Goal: Transaction & Acquisition: Purchase product/service

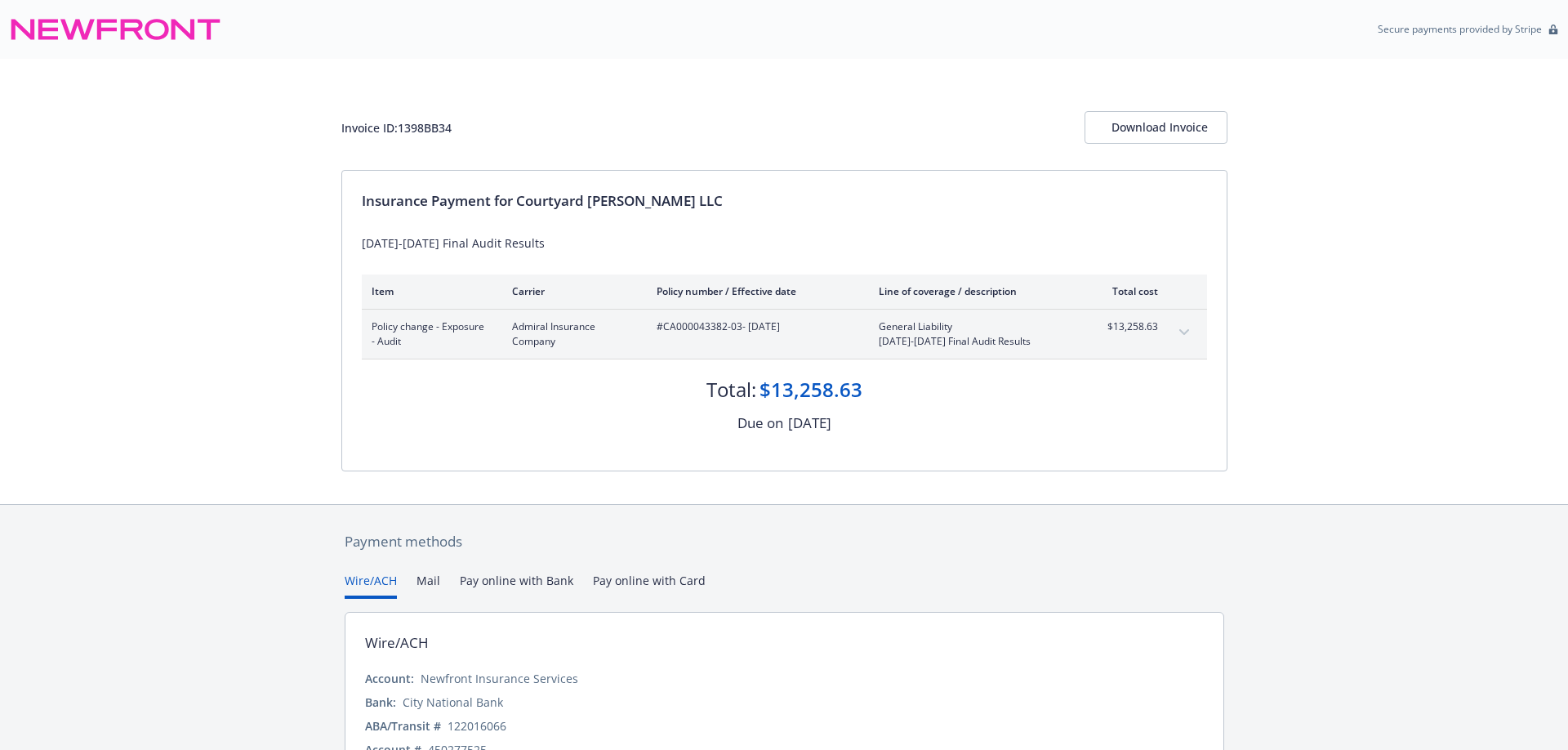
scroll to position [92, 0]
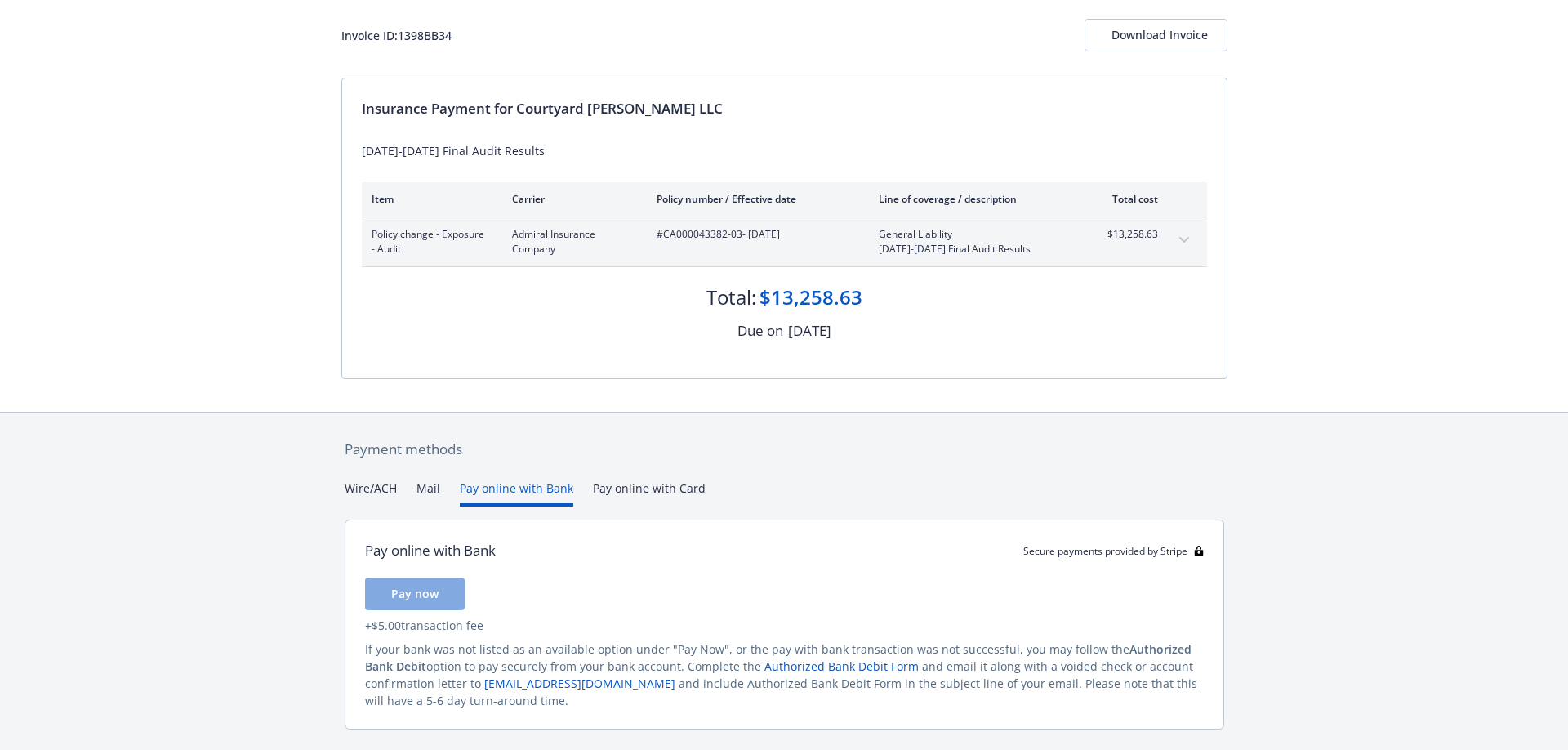
click at [515, 483] on button "Pay online with Bank" at bounding box center [516, 493] width 114 height 27
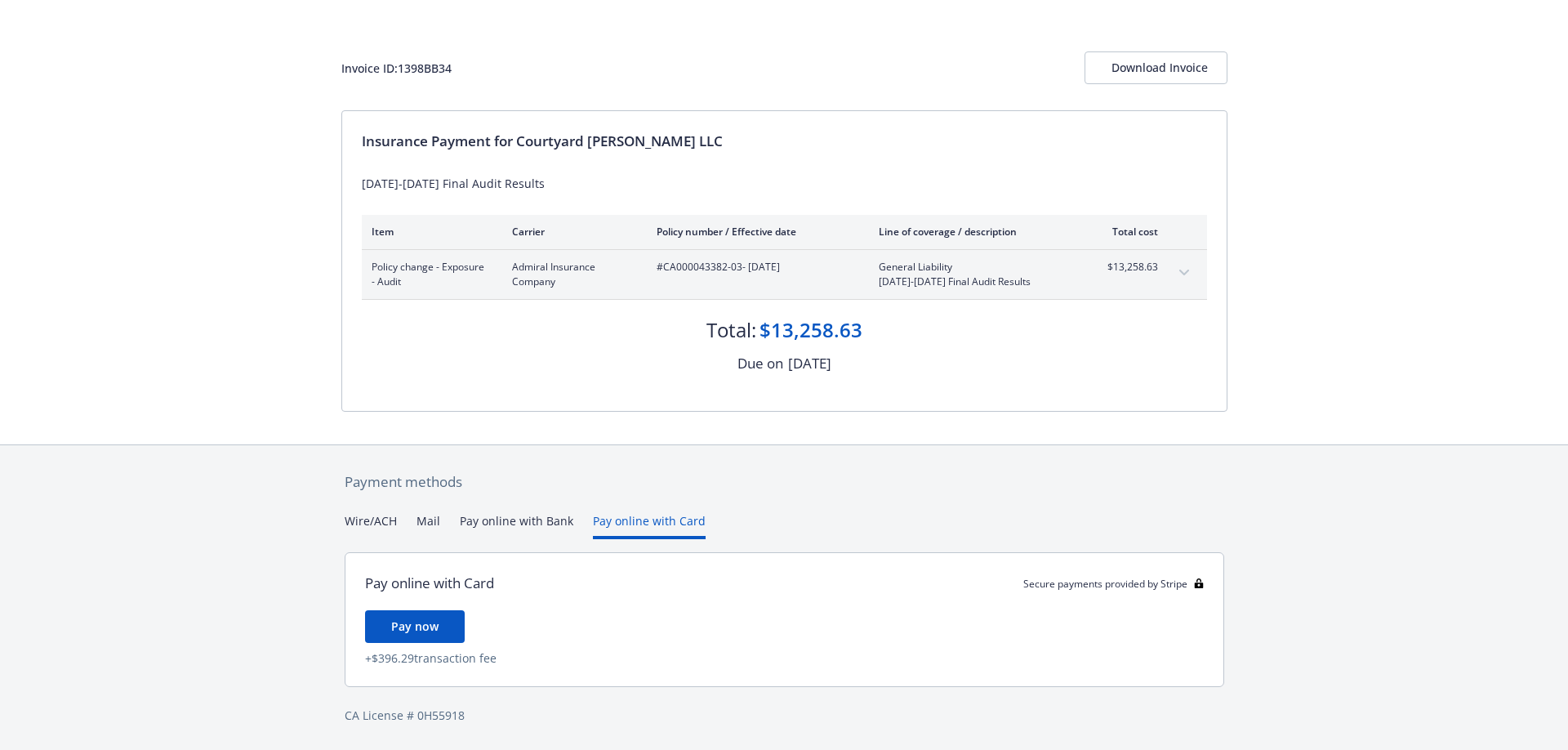
scroll to position [60, 0]
click at [630, 441] on div "Secure payments provided by Stripe Invoice ID: 1398BB34 Download Invoice Insura…" at bounding box center [784, 345] width 1568 height 810
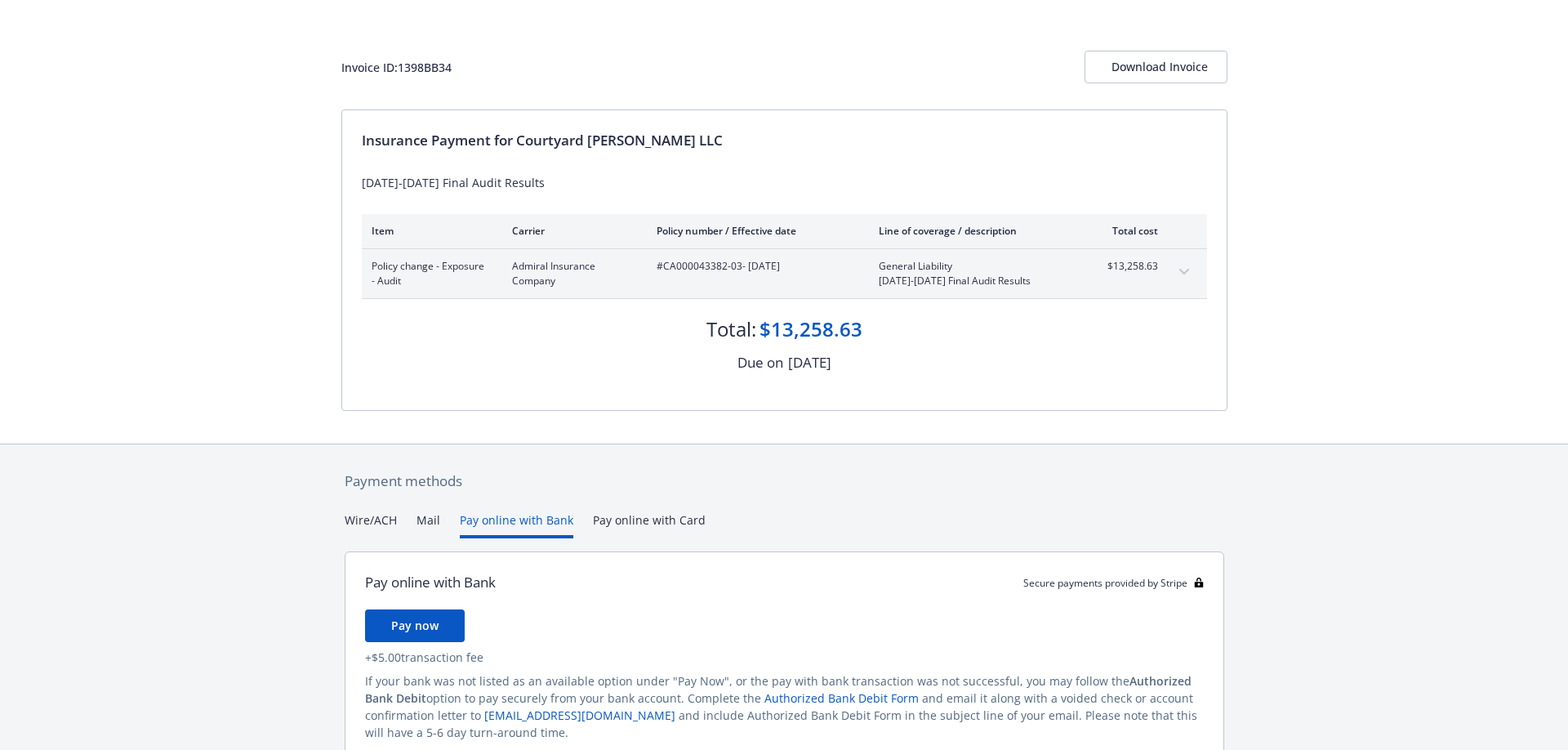
click at [531, 520] on button "Pay online with Bank" at bounding box center [516, 525] width 114 height 27
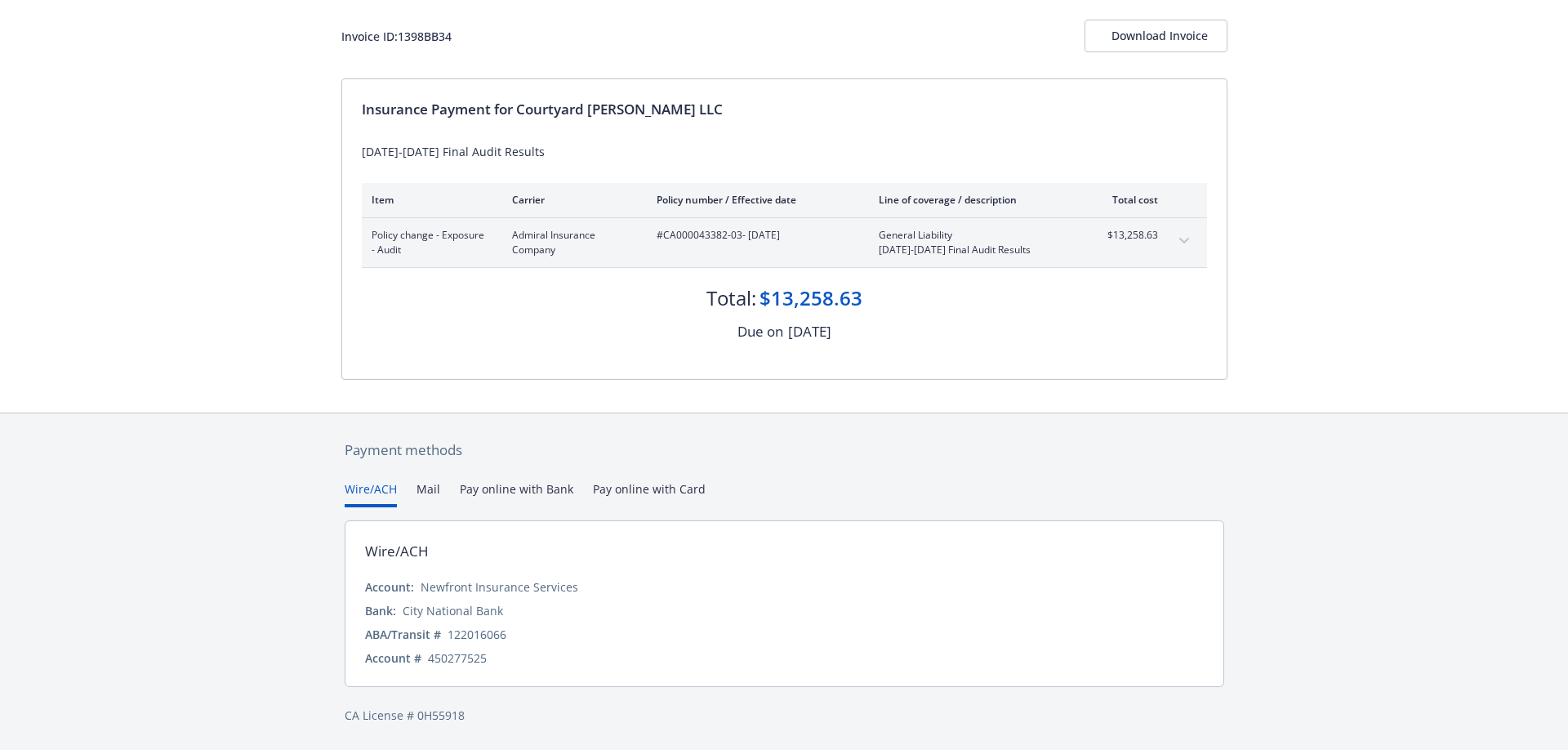
scroll to position [92, 0]
click at [384, 443] on div "Payment methods Wire/ACH Mail Pay online with Bank Pay online with Card Wire/AC…" at bounding box center [784, 582] width 886 height 337
click at [484, 484] on button "Pay online with Bank" at bounding box center [516, 494] width 114 height 27
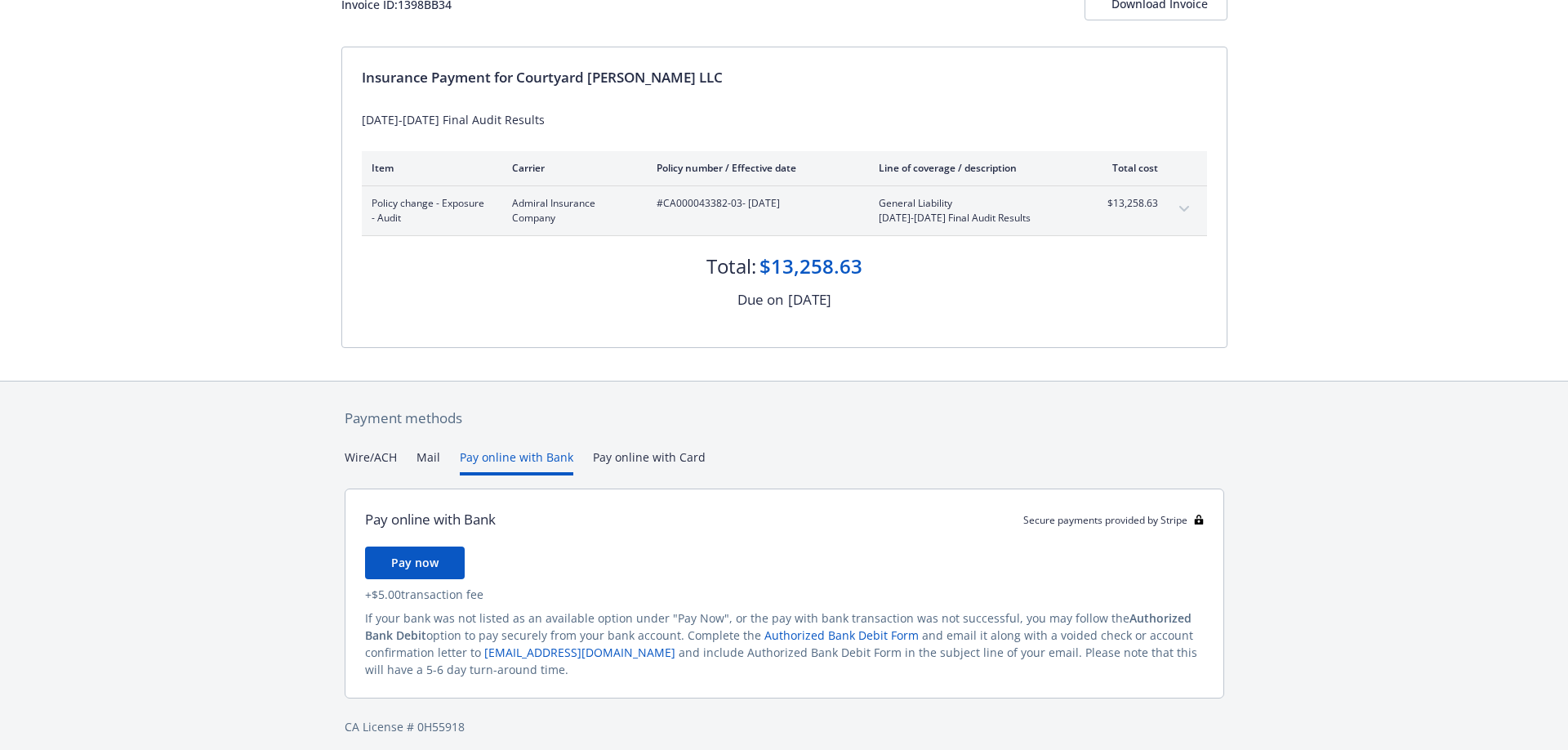
scroll to position [136, 0]
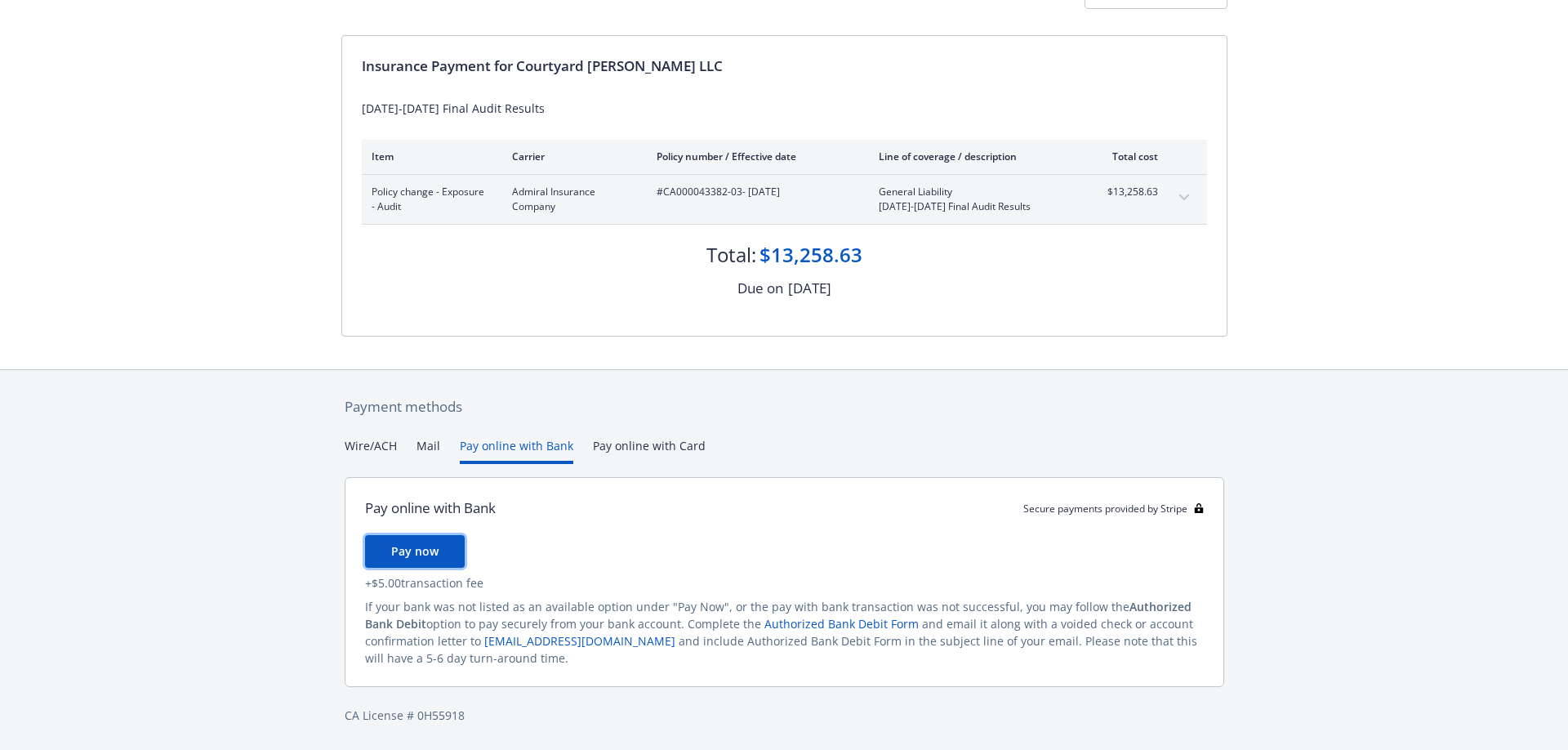
click at [424, 549] on span "Pay now" at bounding box center [414, 550] width 47 height 16
